Goal: Task Accomplishment & Management: Use online tool/utility

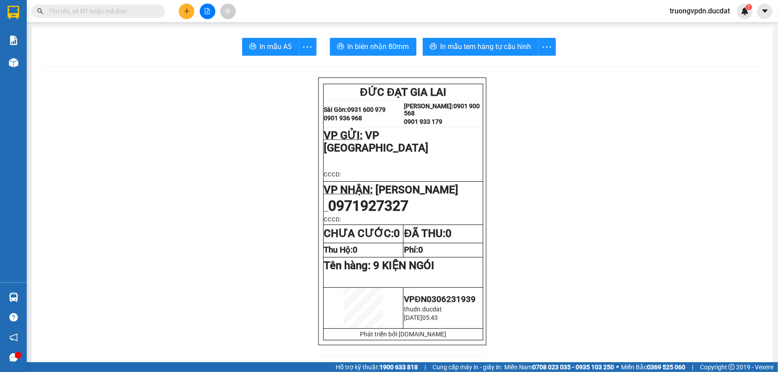
click at [205, 13] on icon "file-add" at bounding box center [207, 11] width 6 height 6
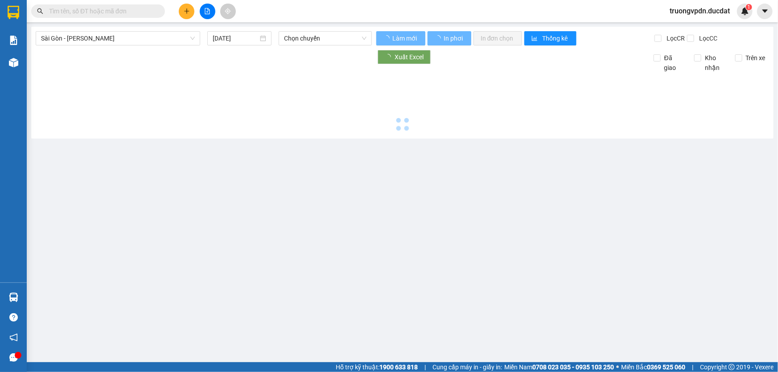
type input "[DATE]"
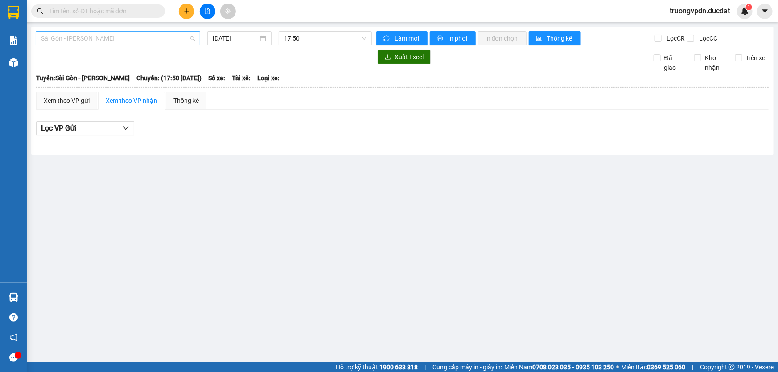
click at [59, 39] on span "Sài Gòn - [PERSON_NAME]" at bounding box center [118, 38] width 154 height 13
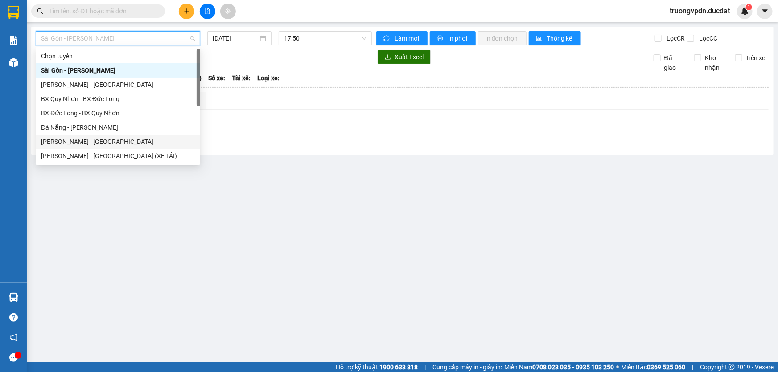
click at [73, 142] on div "[PERSON_NAME] - [GEOGRAPHIC_DATA]" at bounding box center [118, 142] width 154 height 10
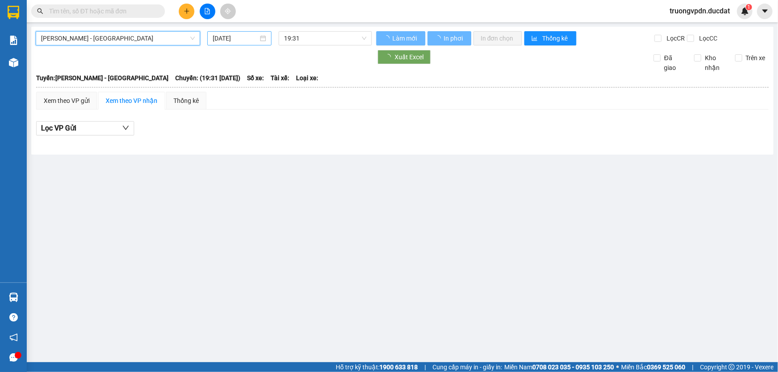
click at [243, 40] on input "[DATE]" at bounding box center [235, 38] width 45 height 10
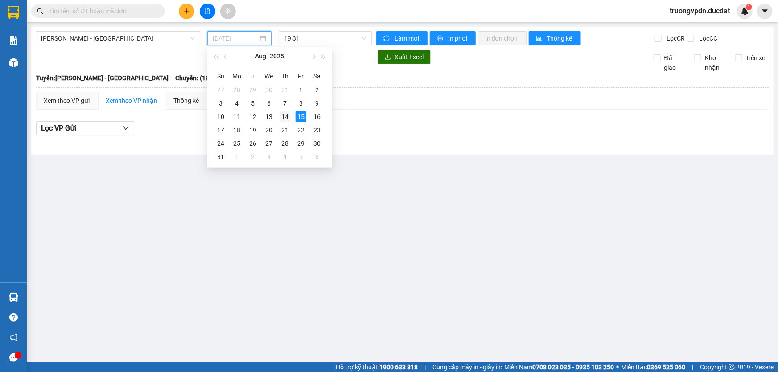
click at [283, 115] on div "14" at bounding box center [285, 116] width 11 height 11
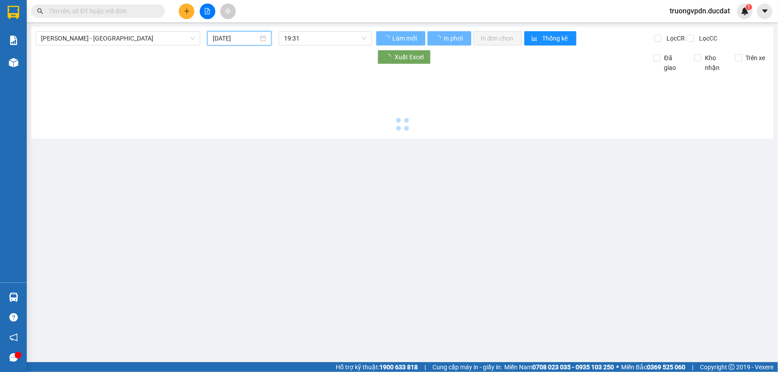
type input "[DATE]"
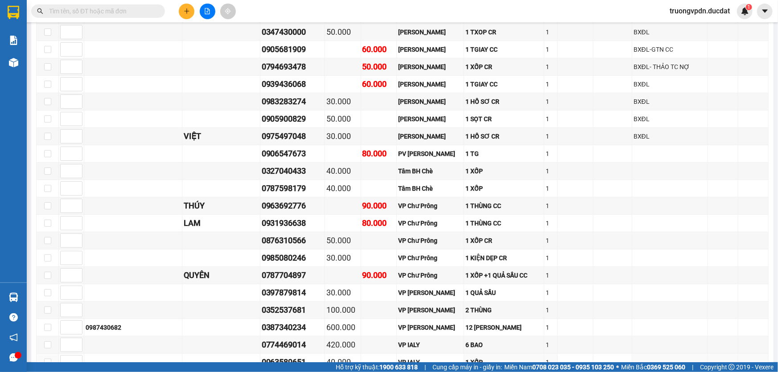
scroll to position [1989, 0]
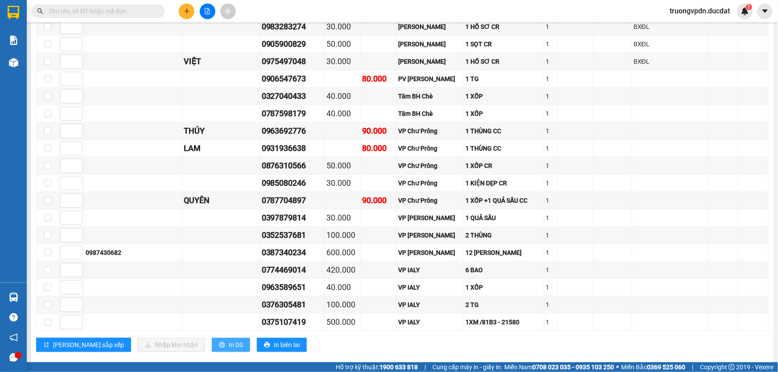
click at [212, 338] on button "In DS" at bounding box center [231, 345] width 38 height 14
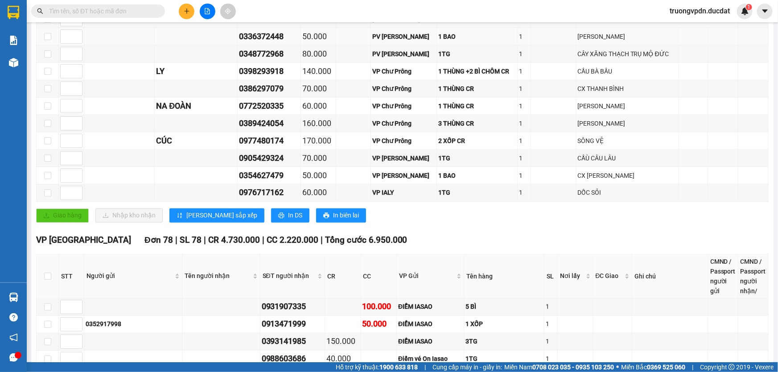
scroll to position [570, 0]
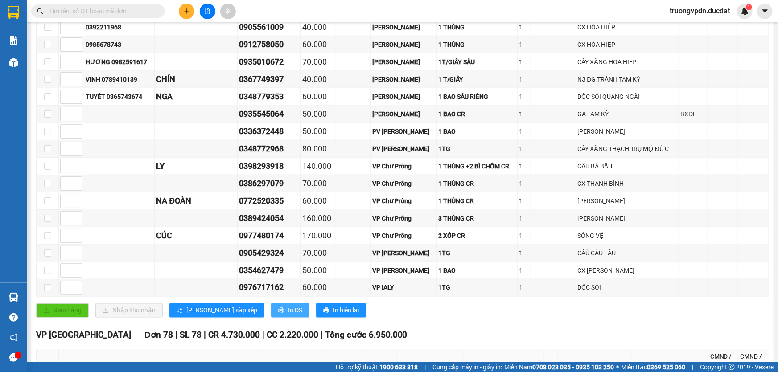
click at [288, 306] on span "In DS" at bounding box center [295, 311] width 14 height 10
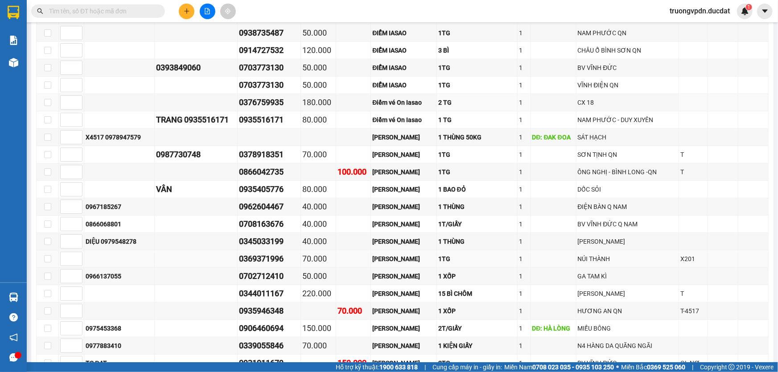
scroll to position [286, 0]
